Goal: Understand site structure: Grasp the organization and layout of the website

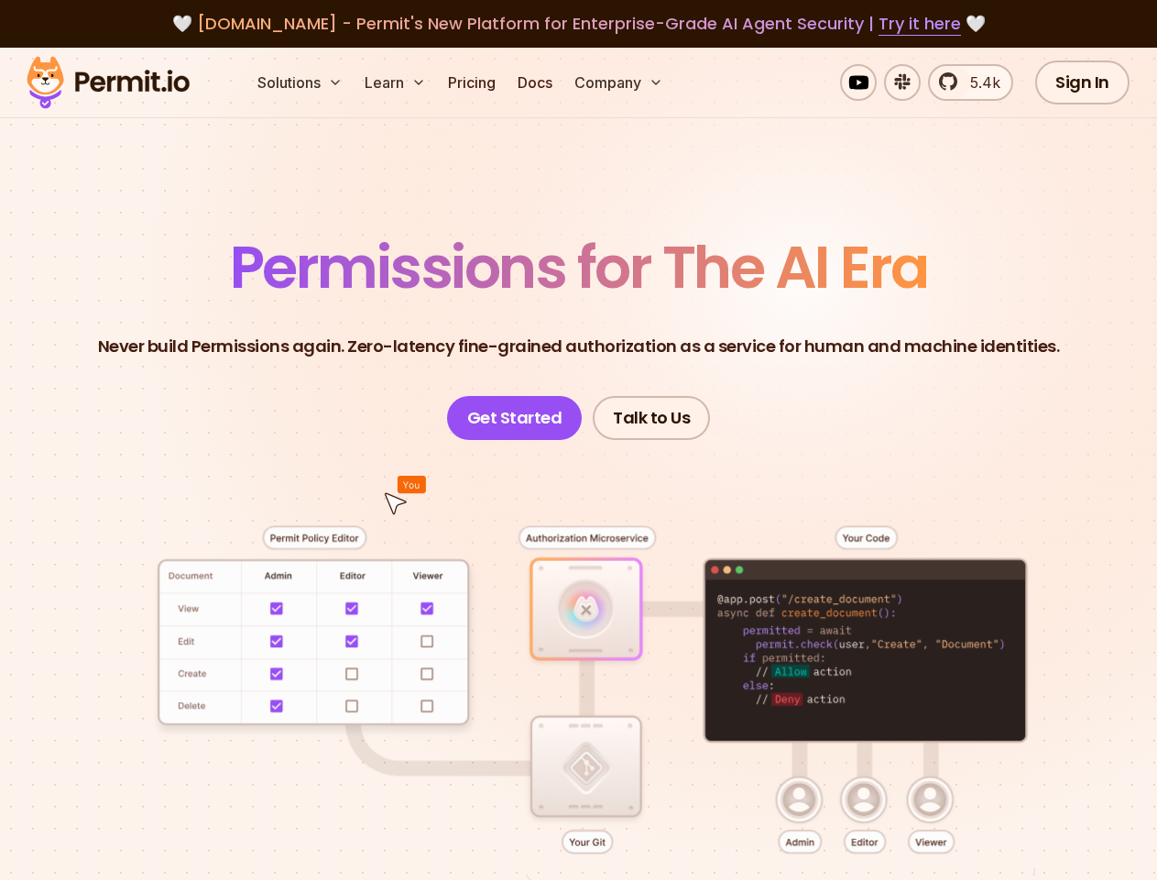
click at [301, 82] on button "Solutions" at bounding box center [300, 82] width 100 height 37
click at [397, 82] on button "Learn" at bounding box center [395, 82] width 76 height 37
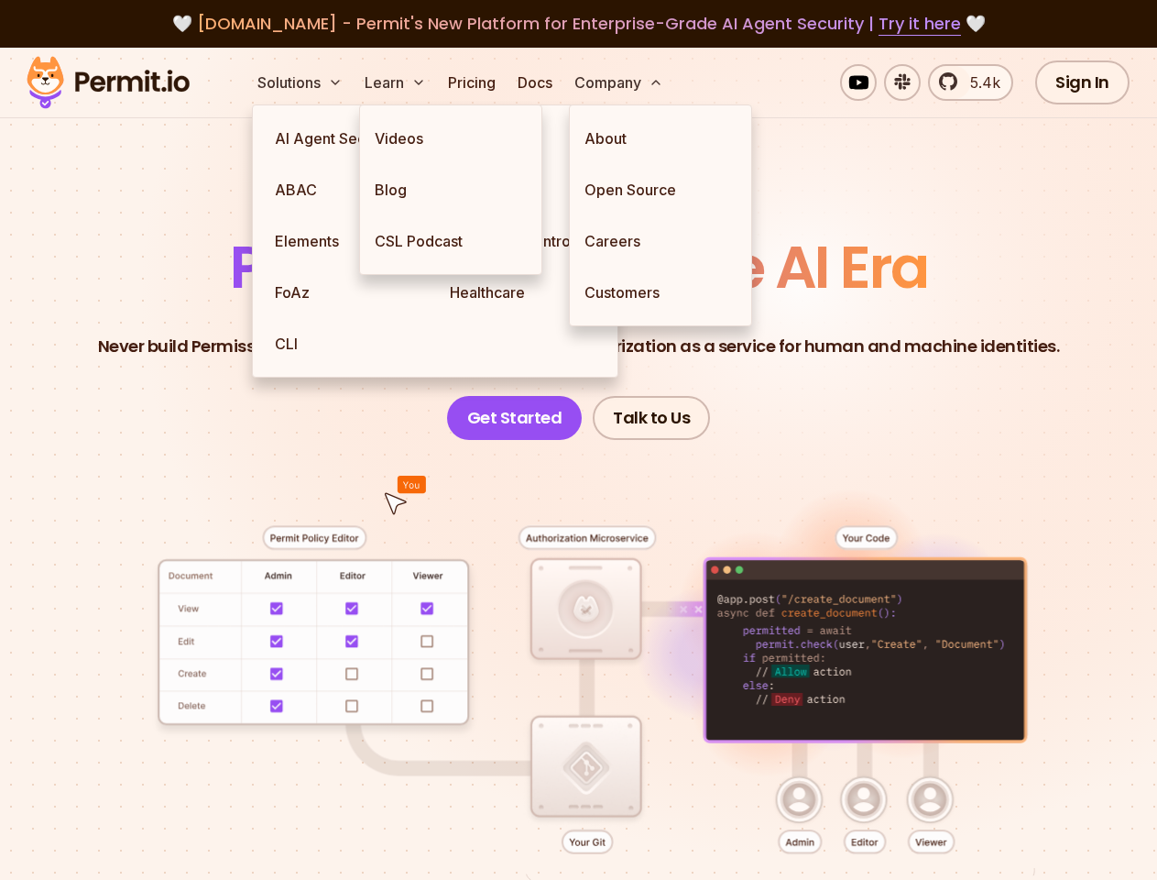
click at [620, 82] on button "Company" at bounding box center [619, 82] width 104 height 37
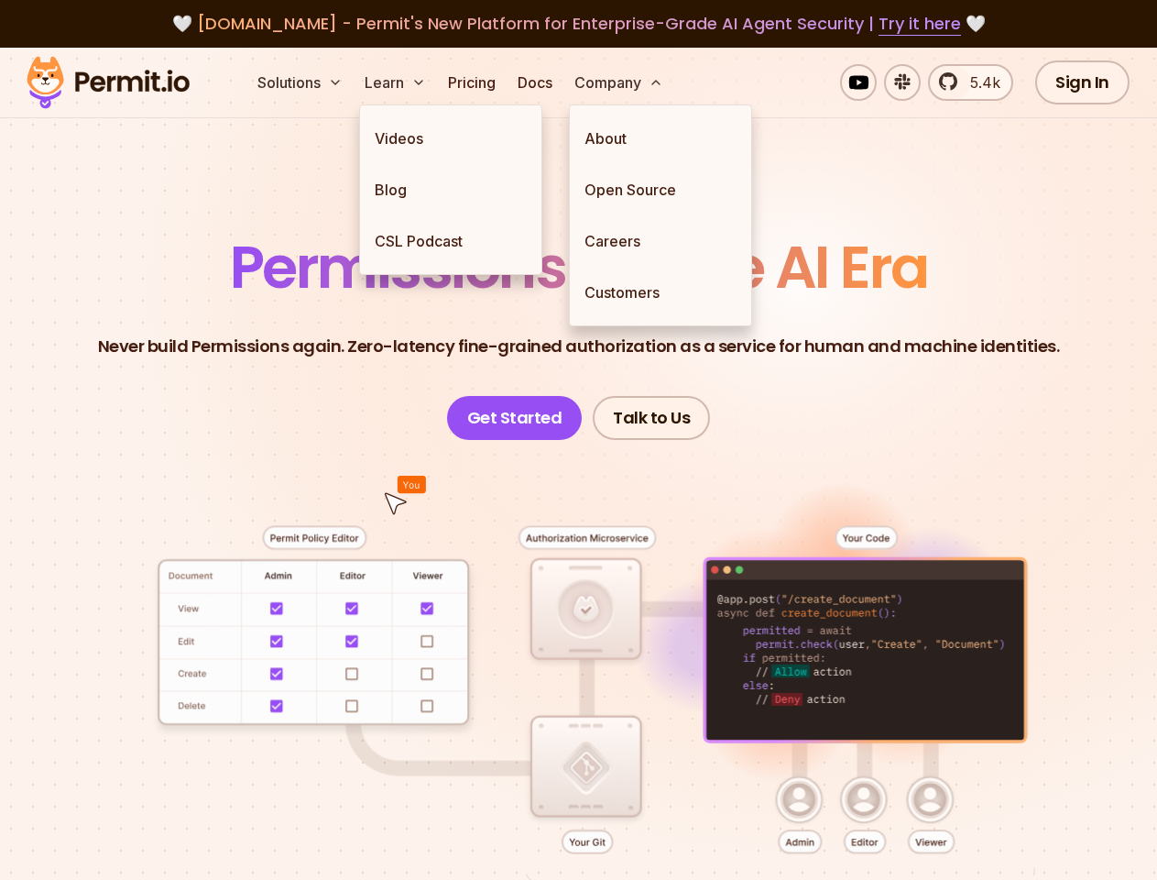
click at [578, 630] on div at bounding box center [578, 720] width 1069 height 561
